Goal: Check status: Check status

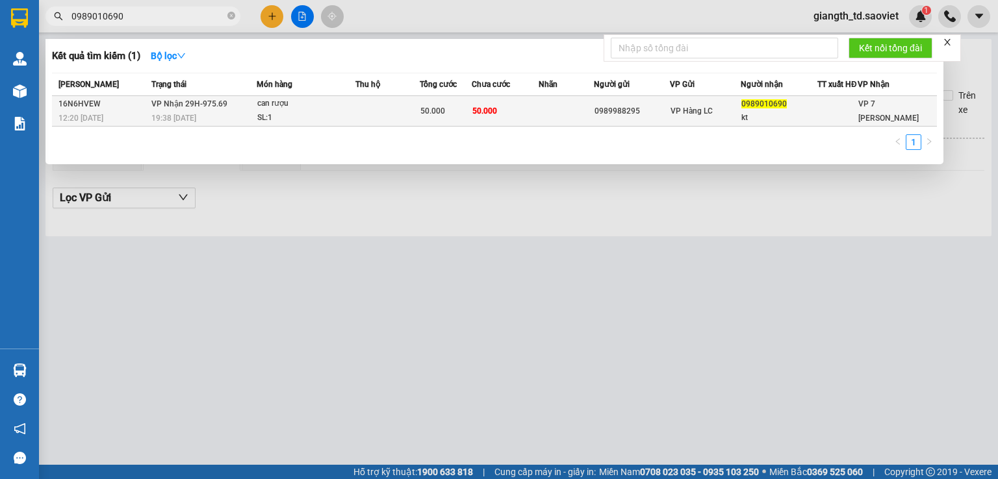
type input "0989010690"
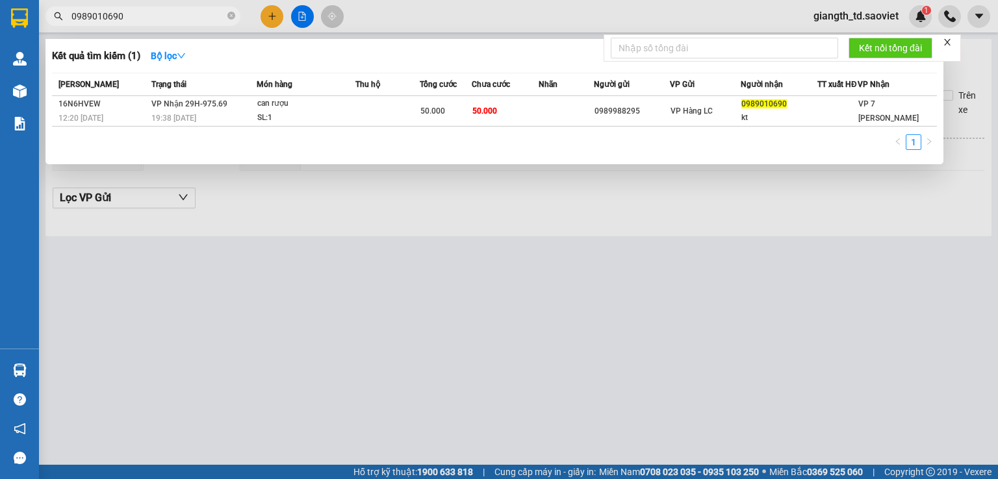
click at [949, 44] on icon "close" at bounding box center [947, 42] width 9 height 9
click at [226, 12] on span "0989010690" at bounding box center [142, 15] width 195 height 19
click at [231, 11] on span at bounding box center [231, 16] width 8 height 12
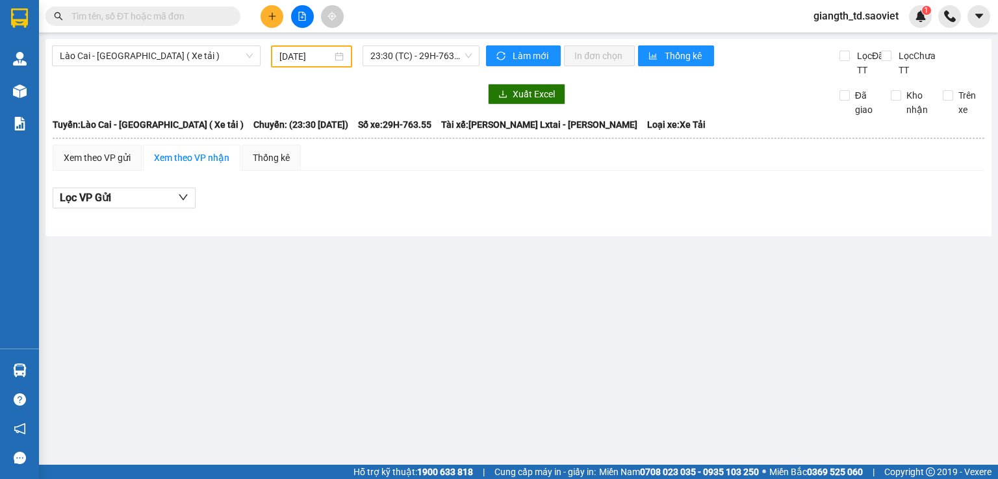
click at [129, 21] on input "text" at bounding box center [147, 16] width 153 height 14
paste input "0818631621"
type input "0818631621"
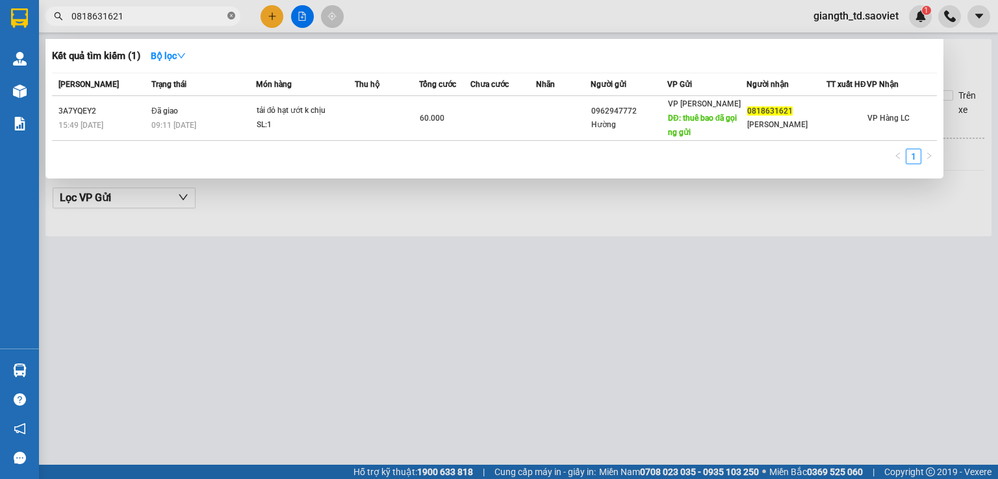
click at [230, 16] on icon "close-circle" at bounding box center [231, 16] width 8 height 8
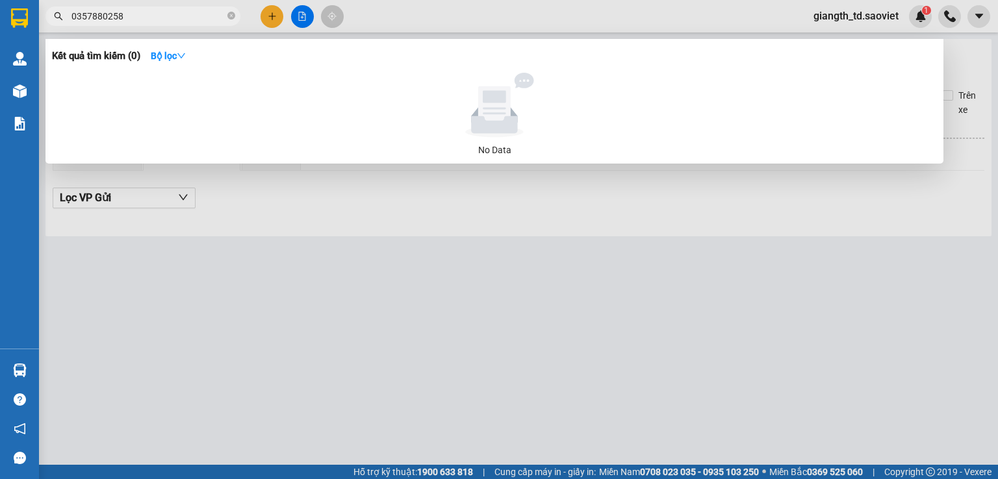
drag, startPoint x: 88, startPoint y: 16, endPoint x: 122, endPoint y: 6, distance: 35.0
click at [122, 6] on span "0357880258" at bounding box center [142, 15] width 195 height 19
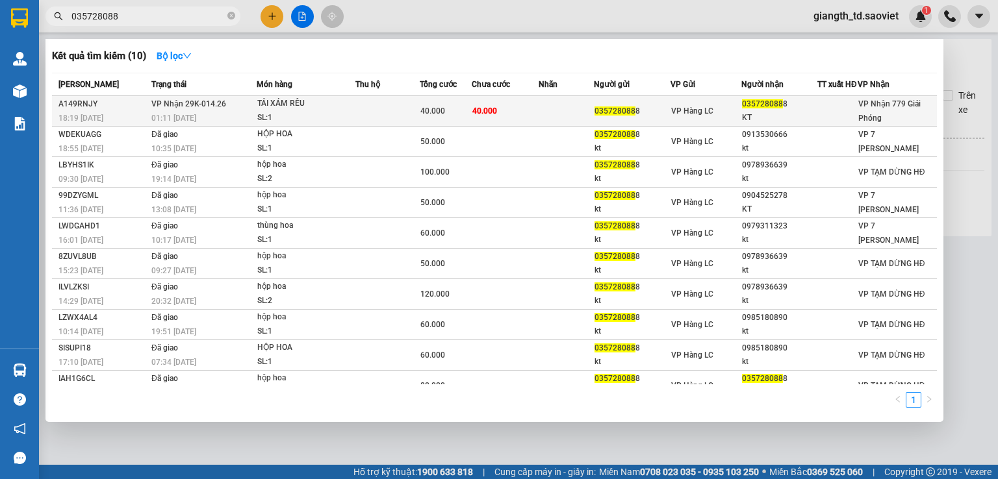
type input "035728088"
click at [251, 120] on div "01:11 [DATE]" at bounding box center [203, 118] width 105 height 14
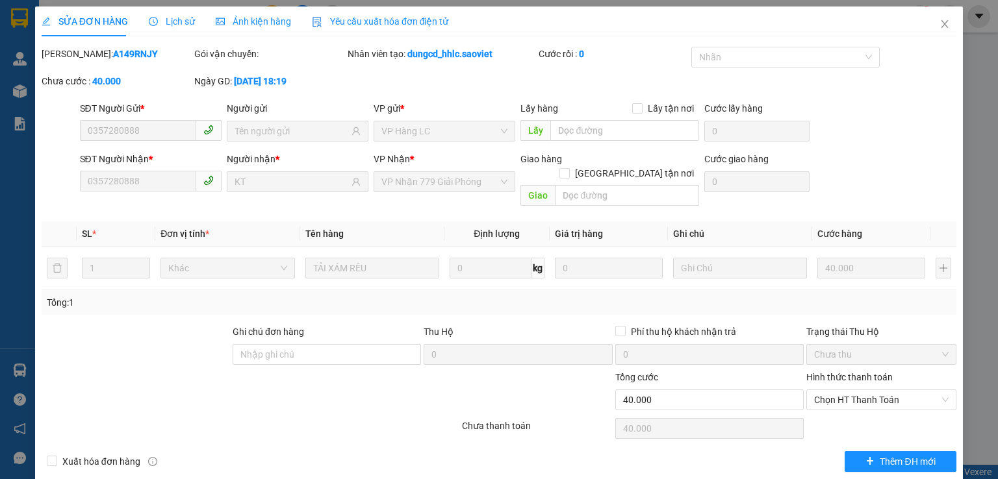
type input "0357280888"
type input "KT"
type input "0"
type input "40.000"
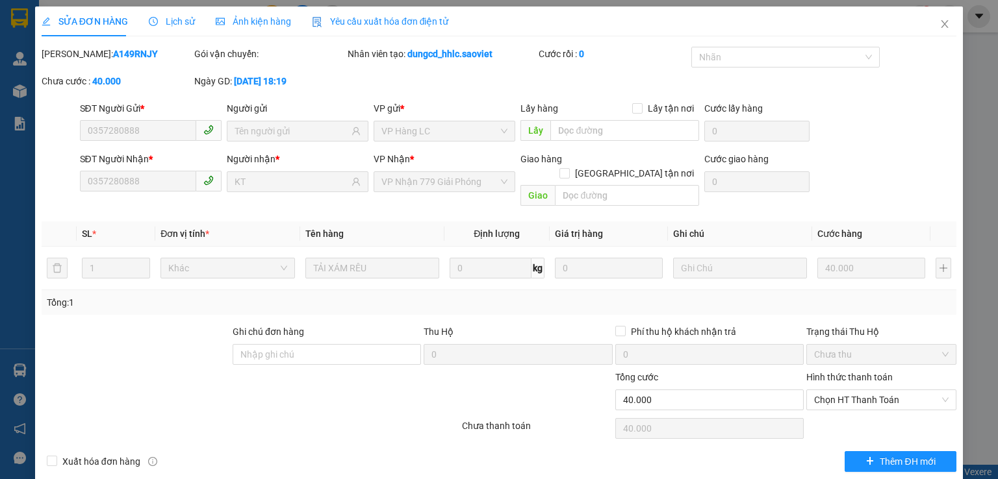
type input "40.000"
click at [179, 16] on span "Lịch sử" at bounding box center [172, 21] width 46 height 10
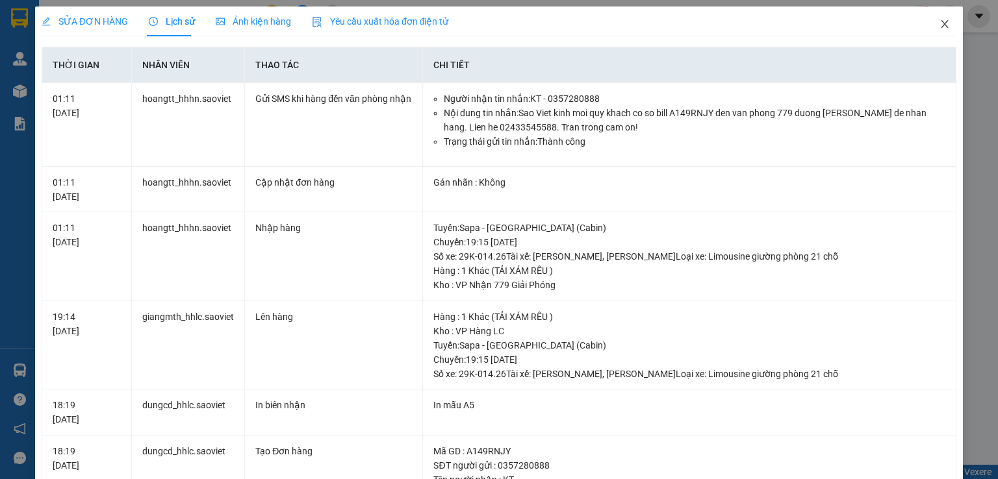
click at [939, 27] on icon "close" at bounding box center [944, 24] width 10 height 10
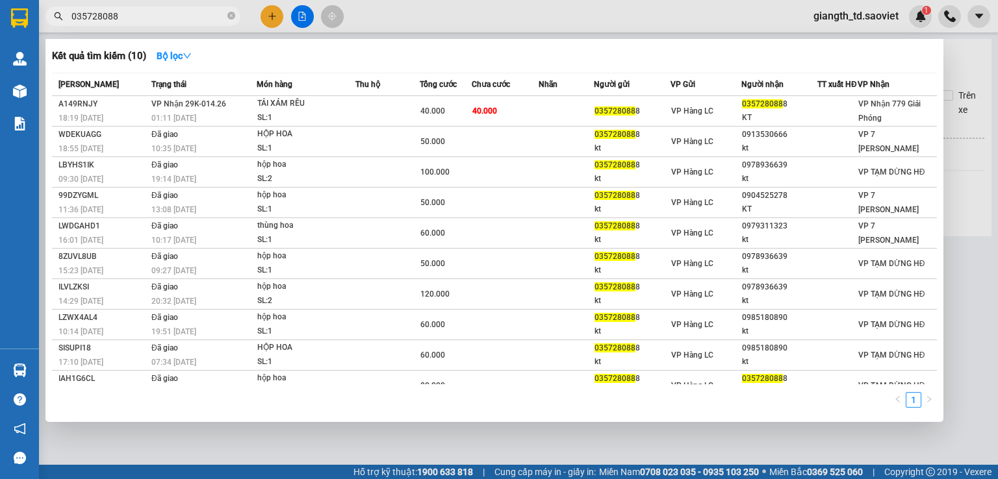
click at [174, 11] on input "035728088" at bounding box center [147, 16] width 153 height 14
click at [233, 17] on icon "close-circle" at bounding box center [231, 16] width 8 height 8
